Goal: Information Seeking & Learning: Learn about a topic

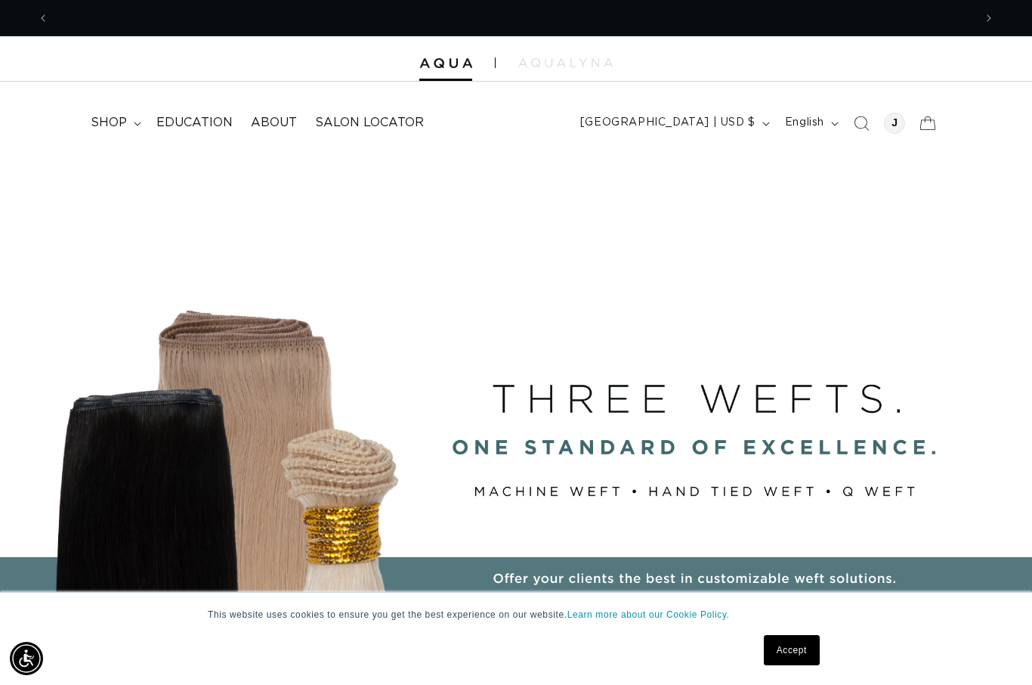
scroll to position [0, 1850]
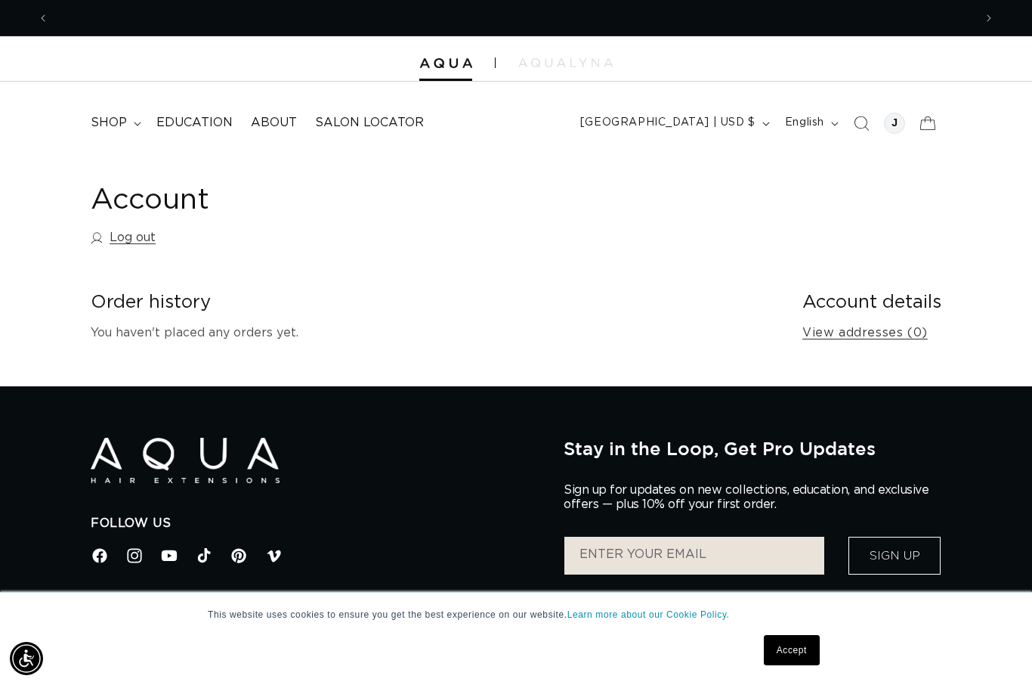
scroll to position [0, 925]
click at [104, 125] on span "shop" at bounding box center [109, 123] width 36 height 16
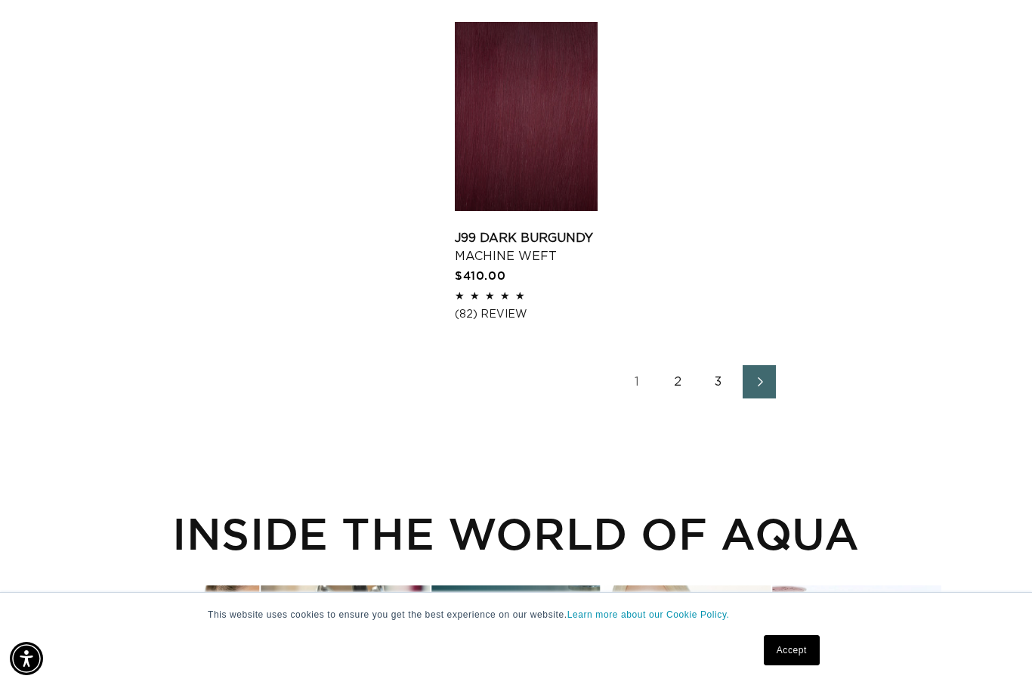
scroll to position [2232, 0]
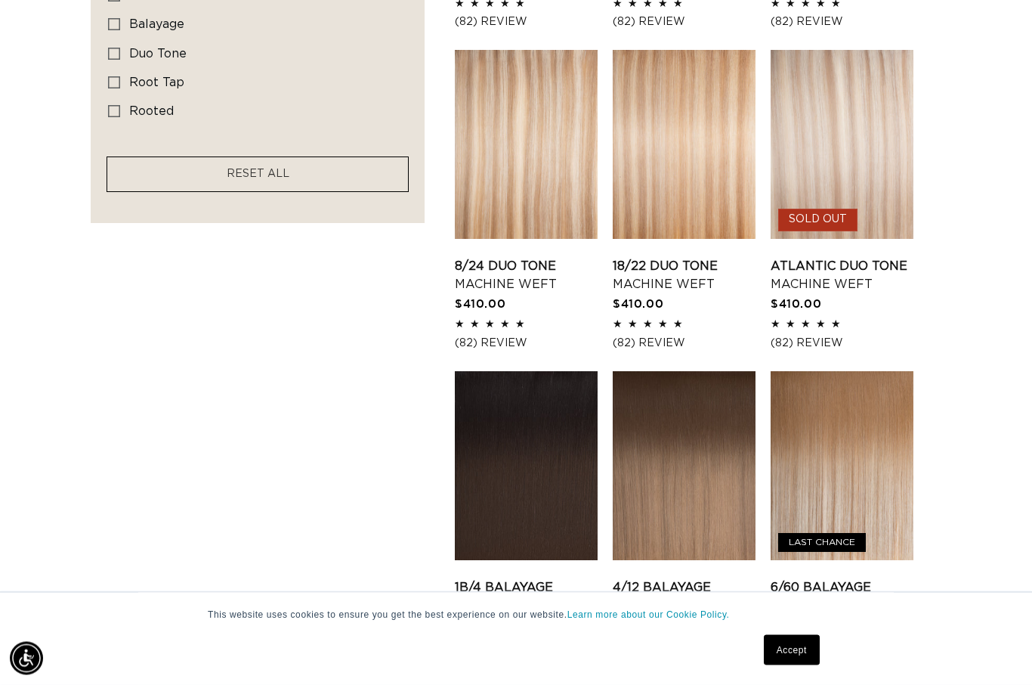
scroll to position [1195, 0]
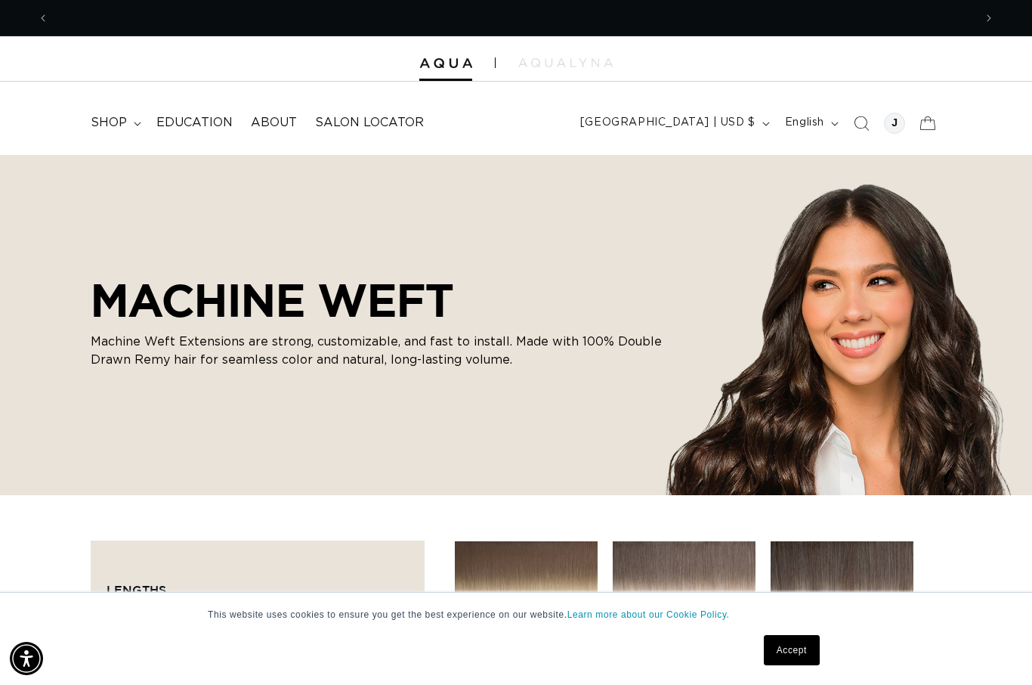
scroll to position [0, 925]
click at [137, 124] on icon at bounding box center [137, 124] width 7 height 4
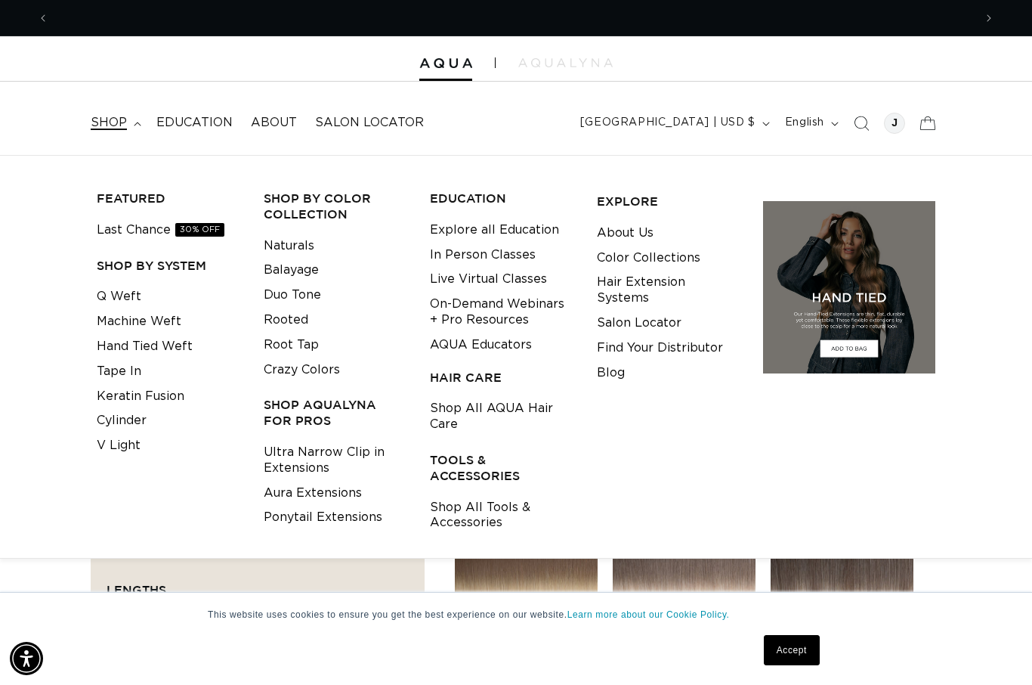
scroll to position [0, 1850]
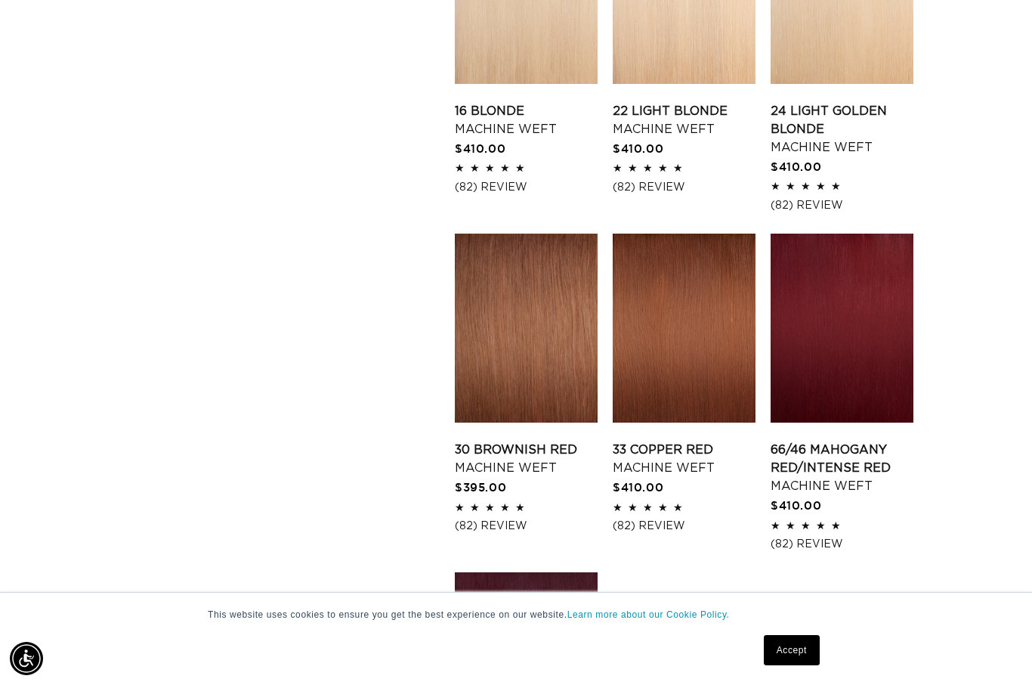
scroll to position [1656, 0]
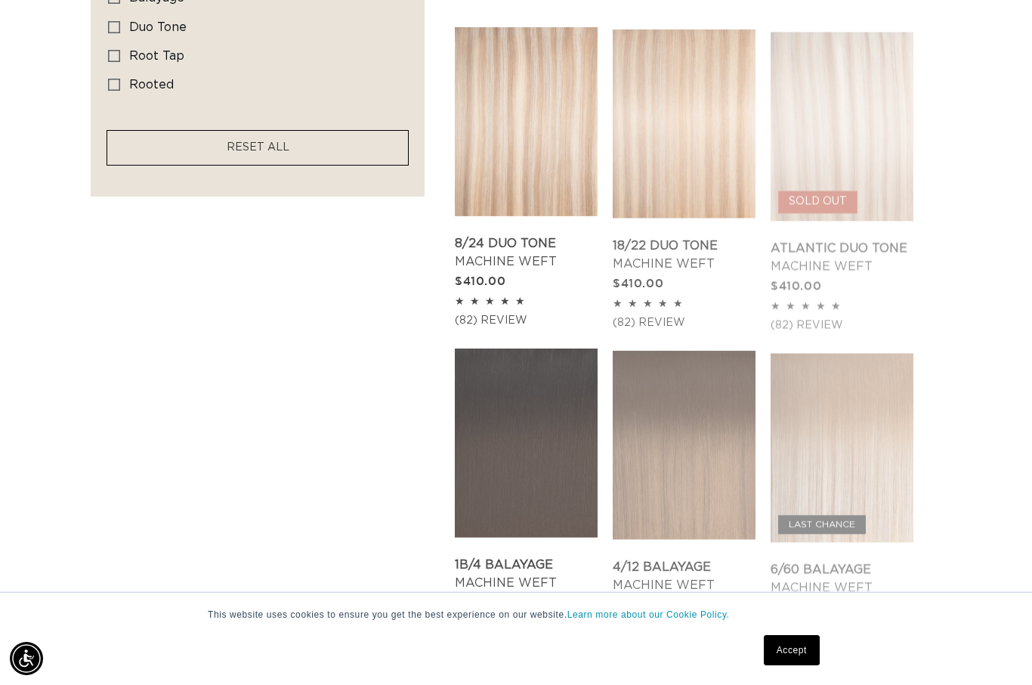
scroll to position [1208, 0]
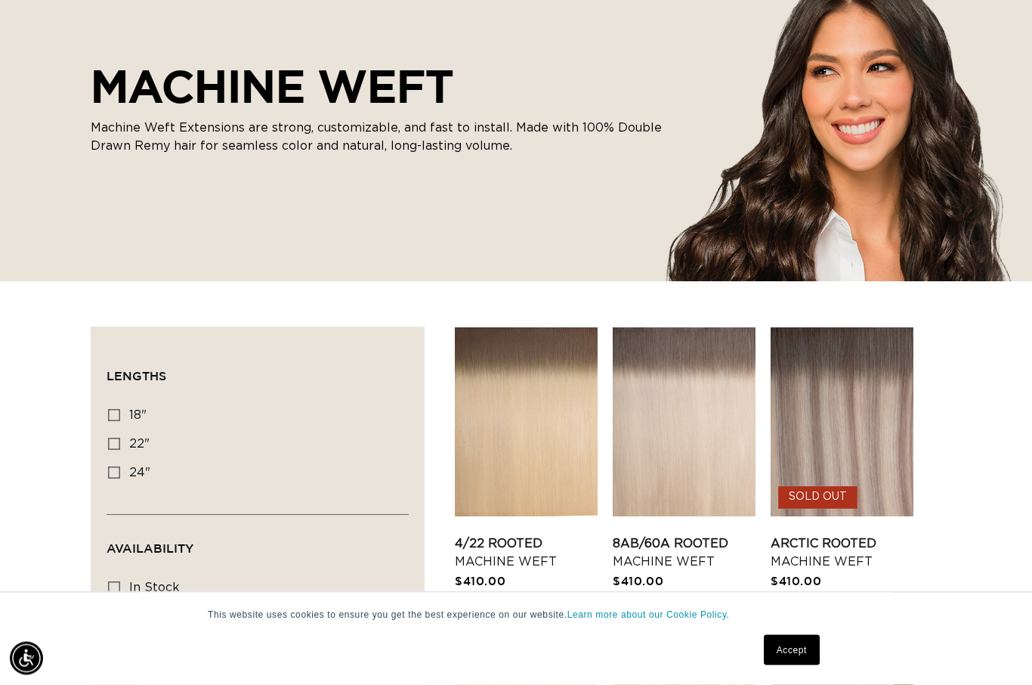
scroll to position [246, 0]
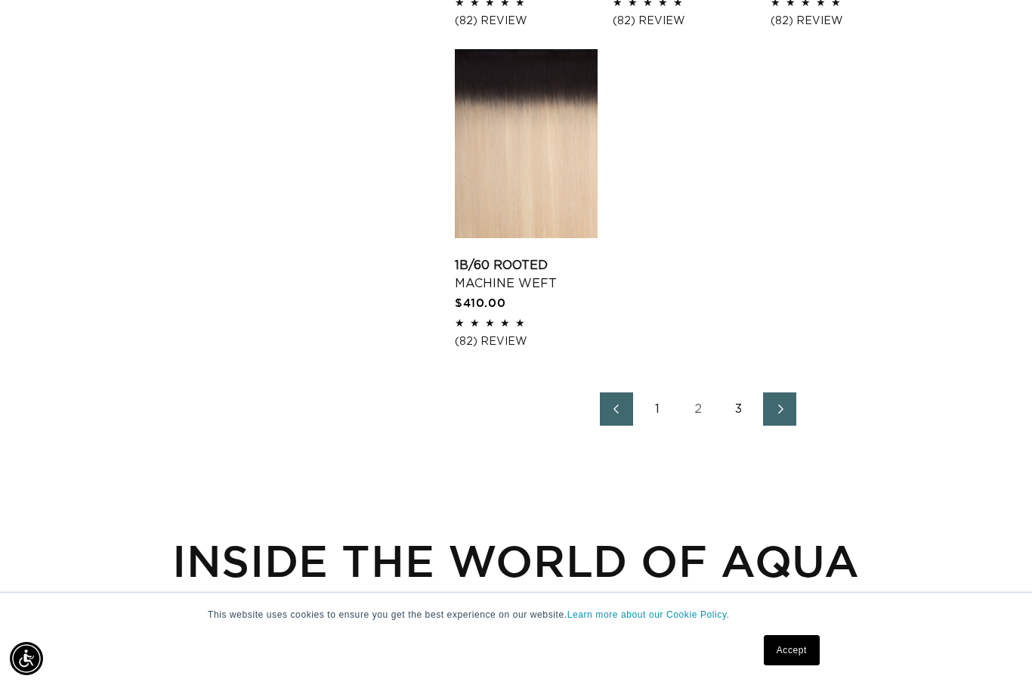
scroll to position [0, 1850]
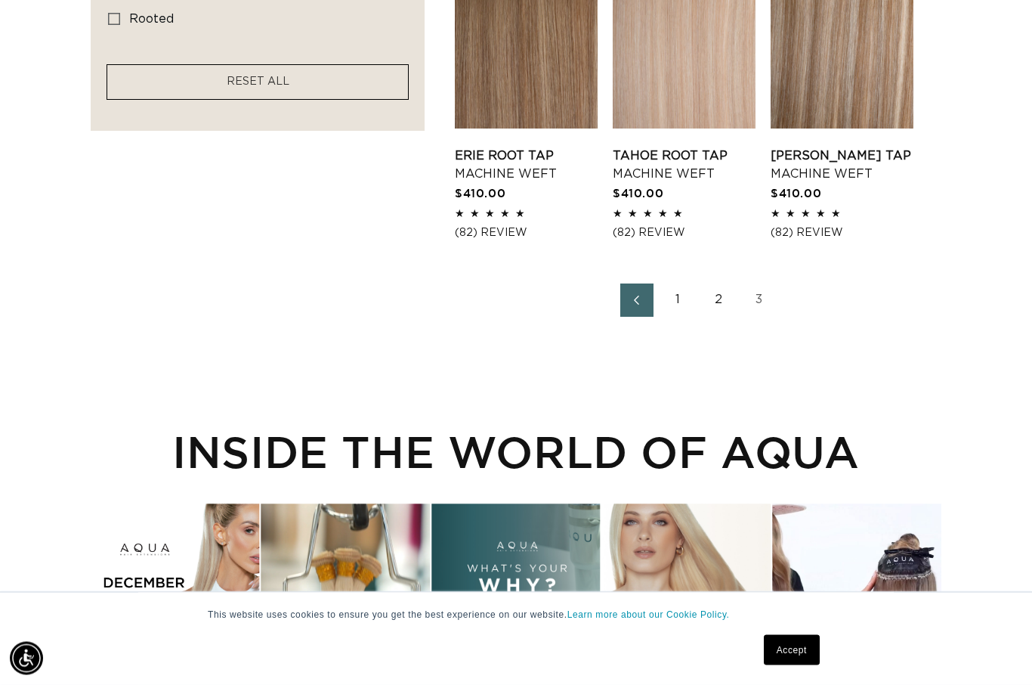
scroll to position [1245, 0]
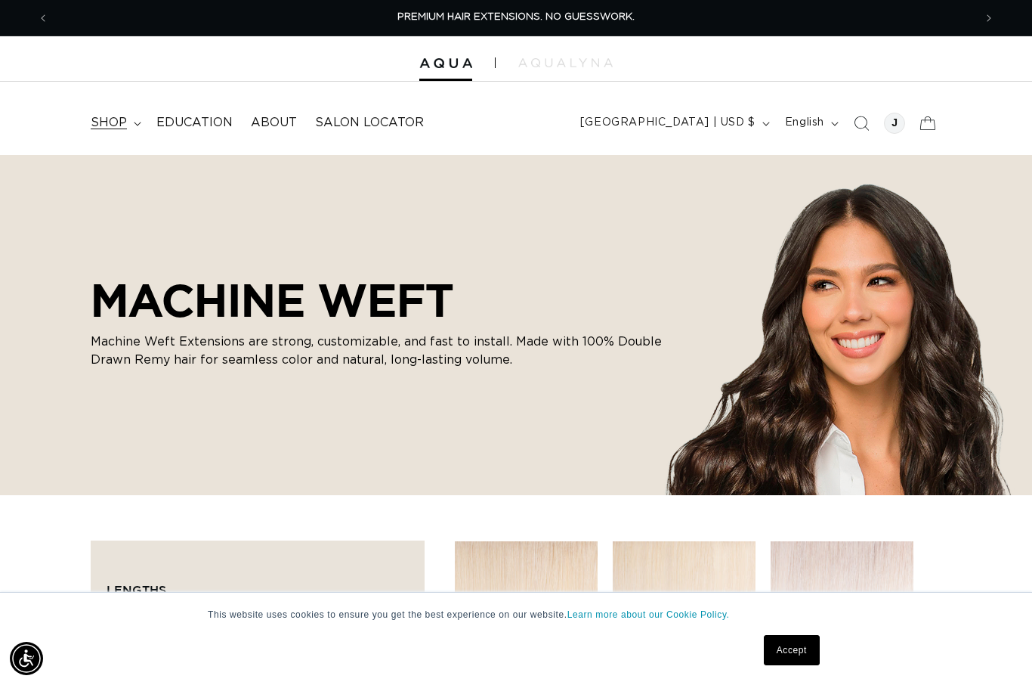
click at [111, 128] on span "shop" at bounding box center [109, 123] width 36 height 16
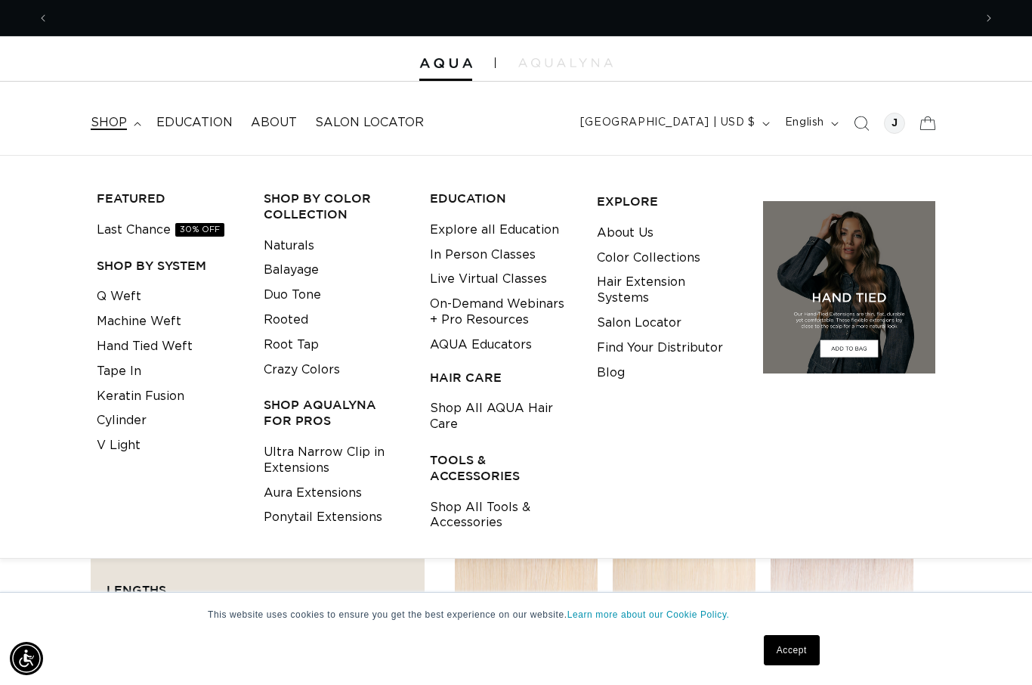
scroll to position [0, 1850]
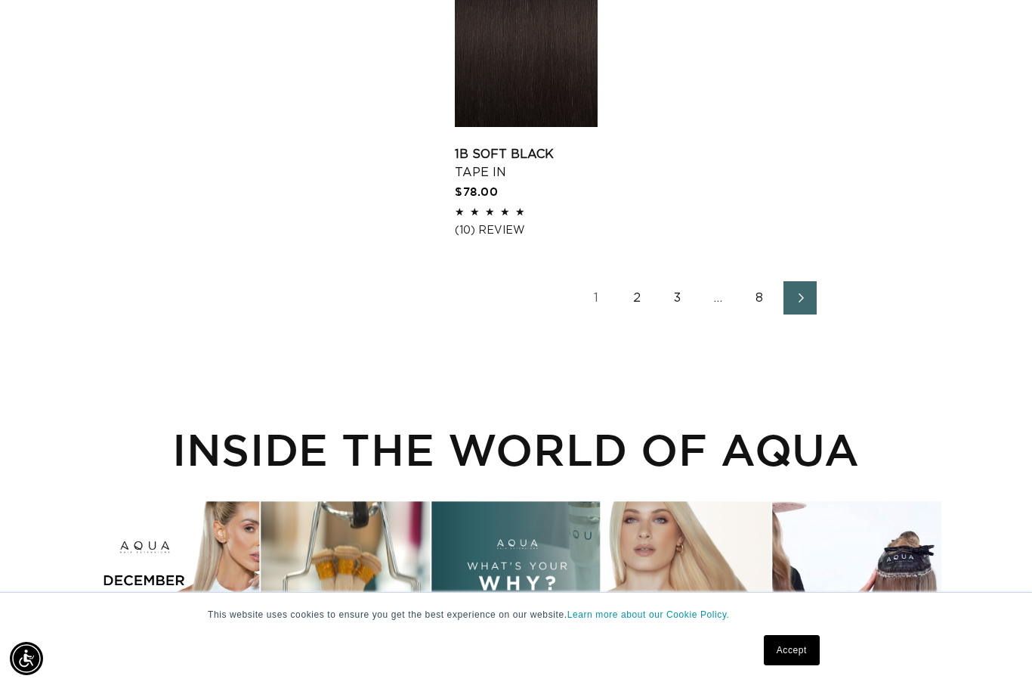
scroll to position [2204, 0]
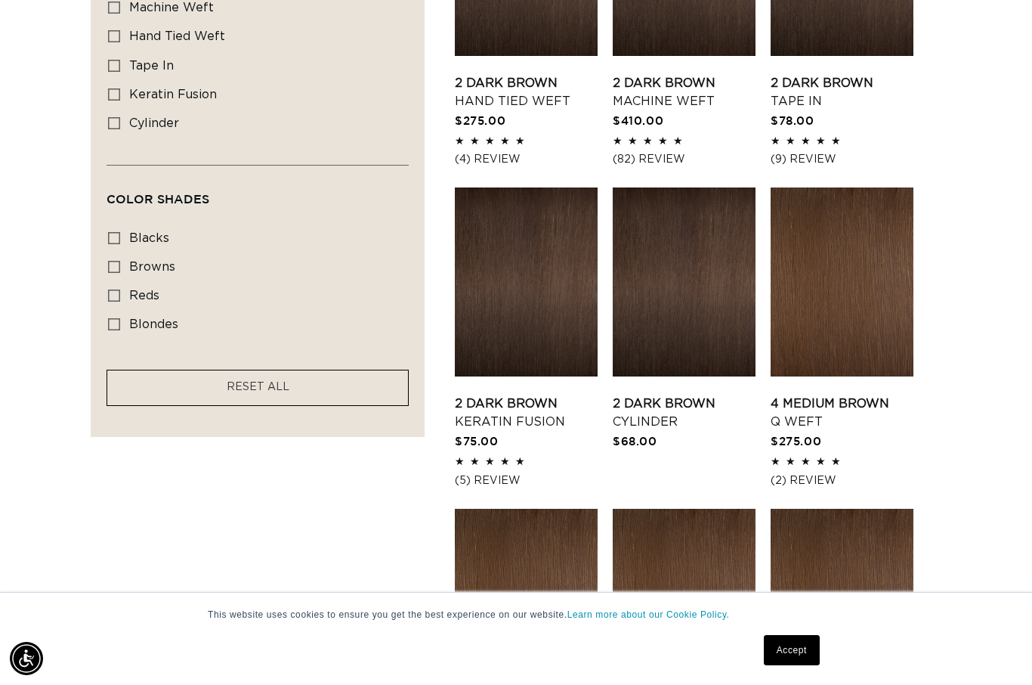
scroll to position [1022, 0]
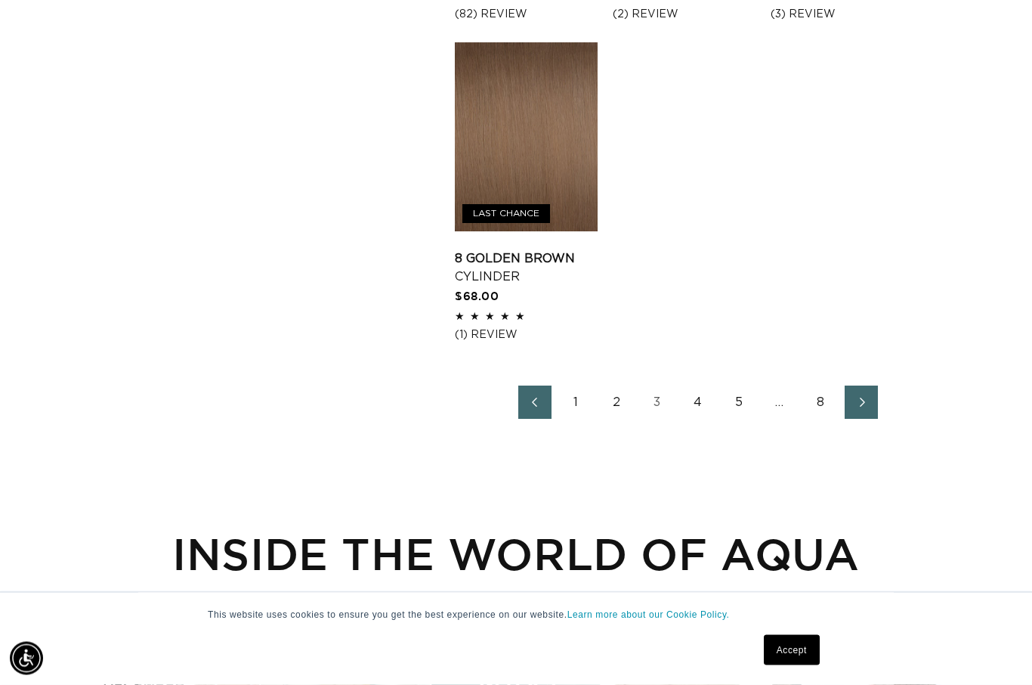
scroll to position [2204, 0]
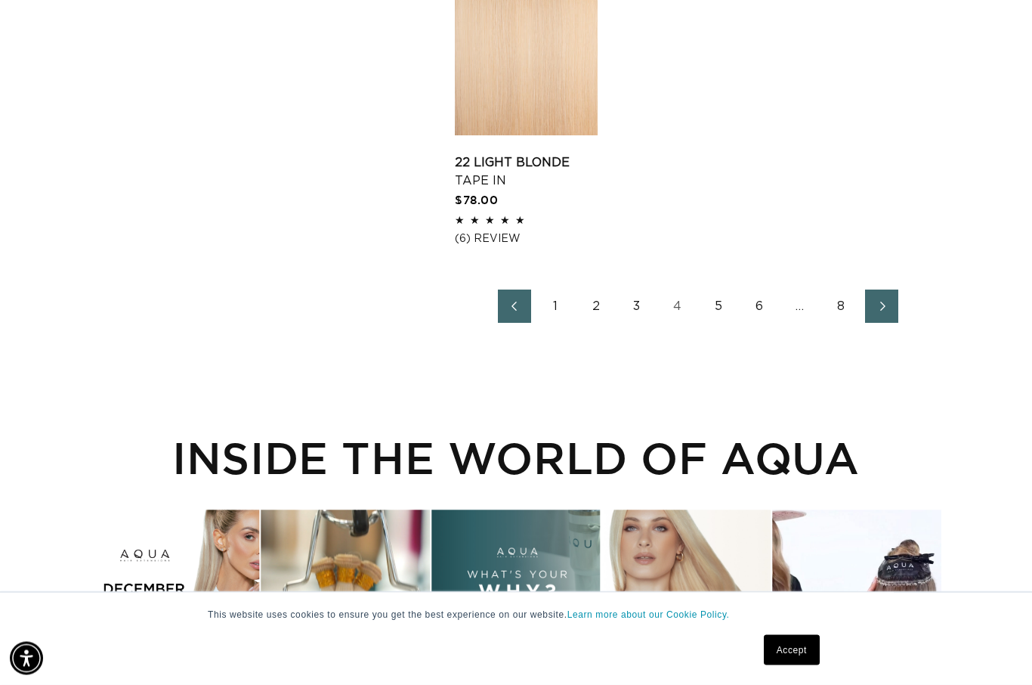
scroll to position [2198, 0]
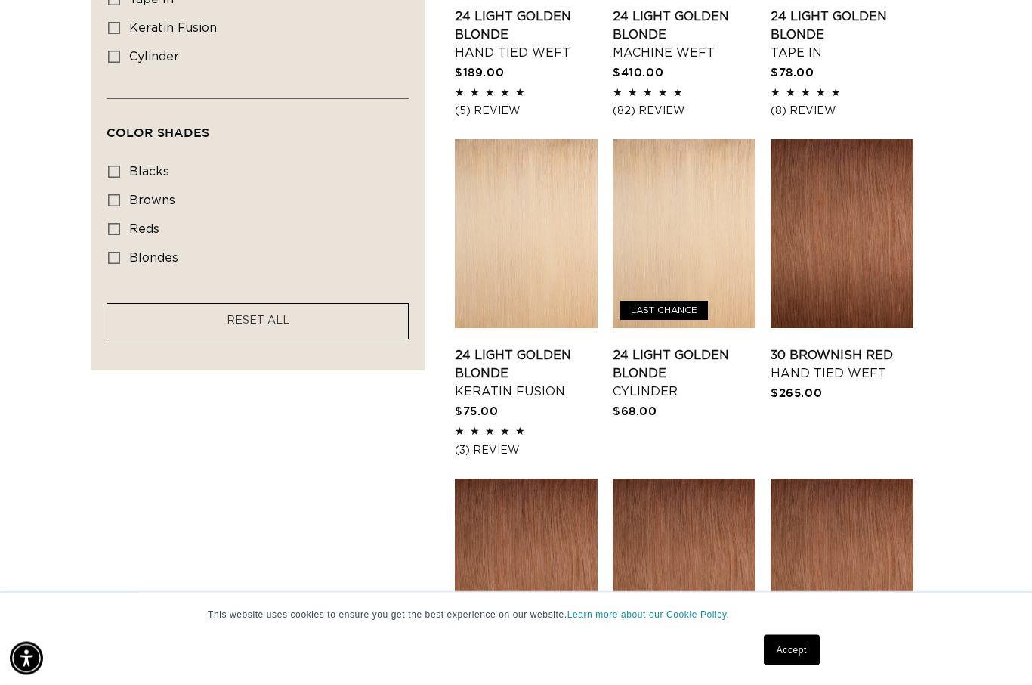
scroll to position [1050, 0]
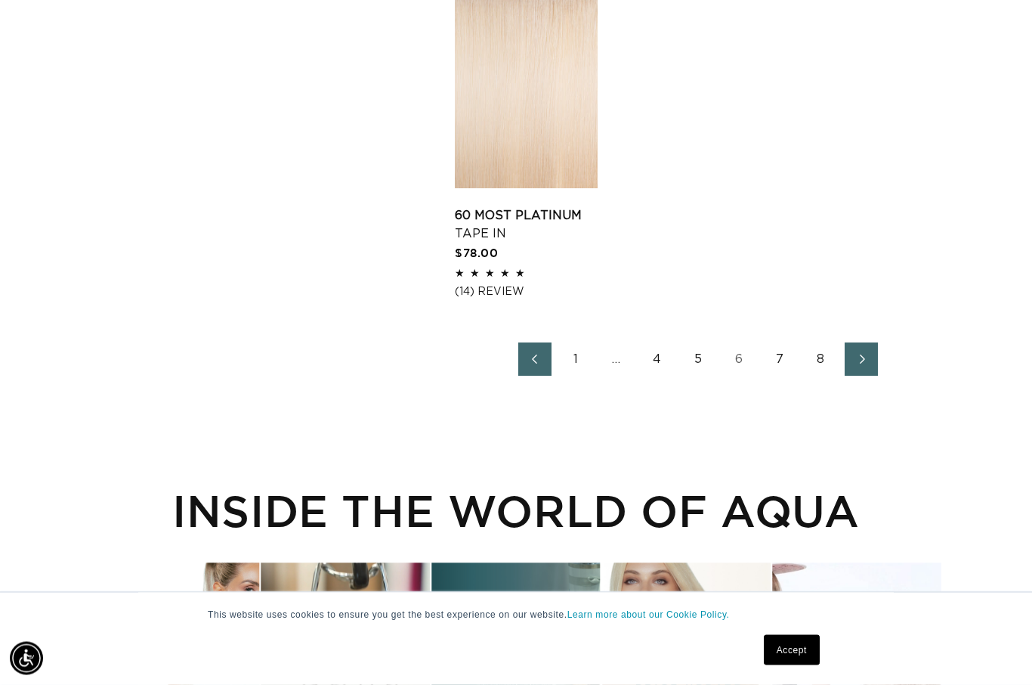
scroll to position [2181, 0]
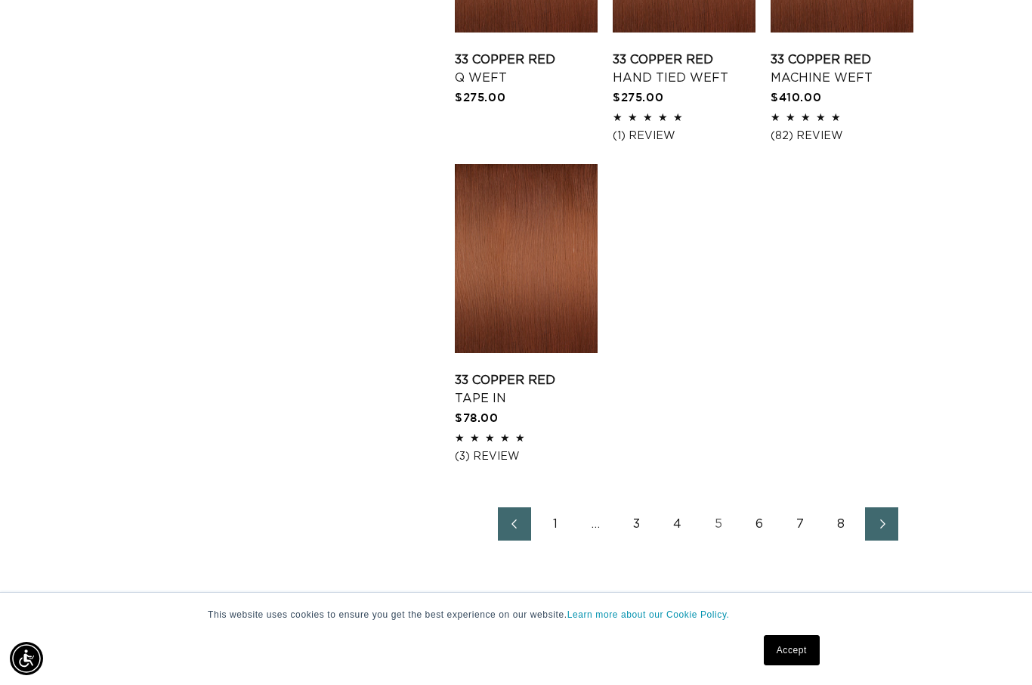
scroll to position [2031, 0]
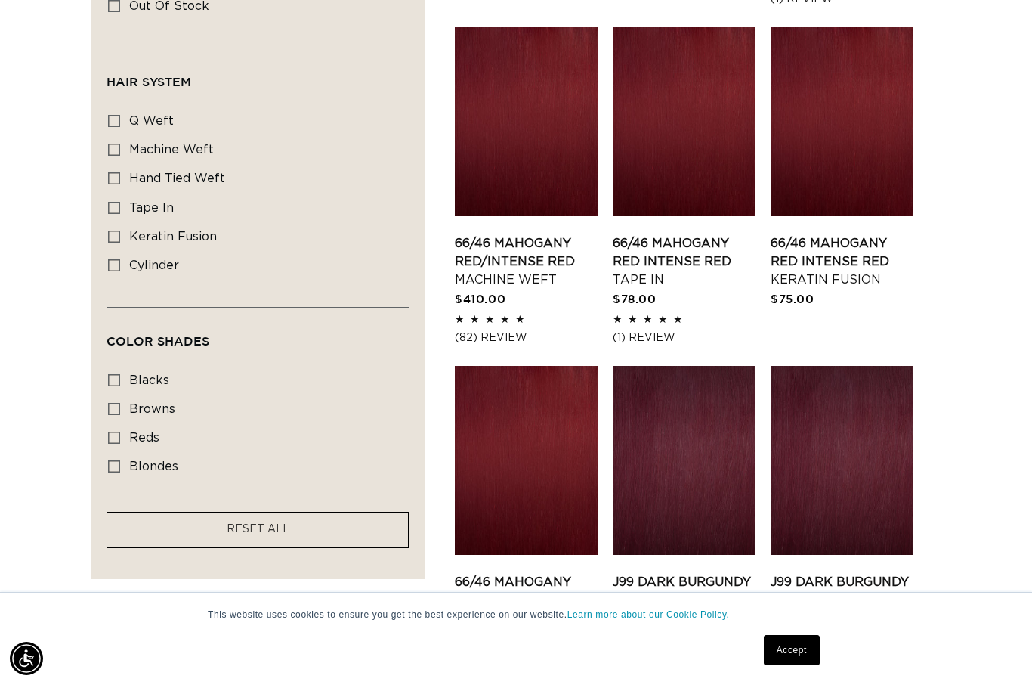
scroll to position [852, 0]
